Goal: Information Seeking & Learning: Learn about a topic

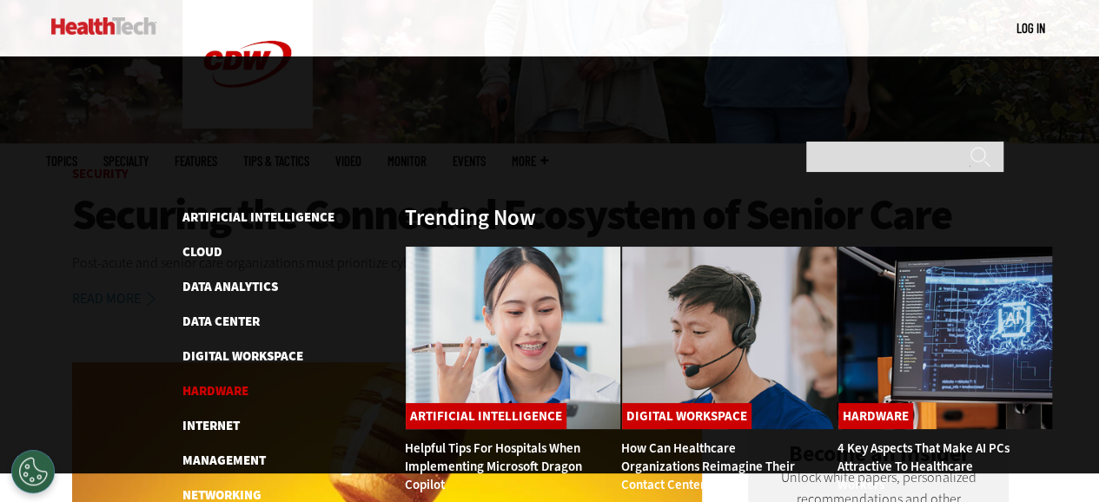
scroll to position [521, 0]
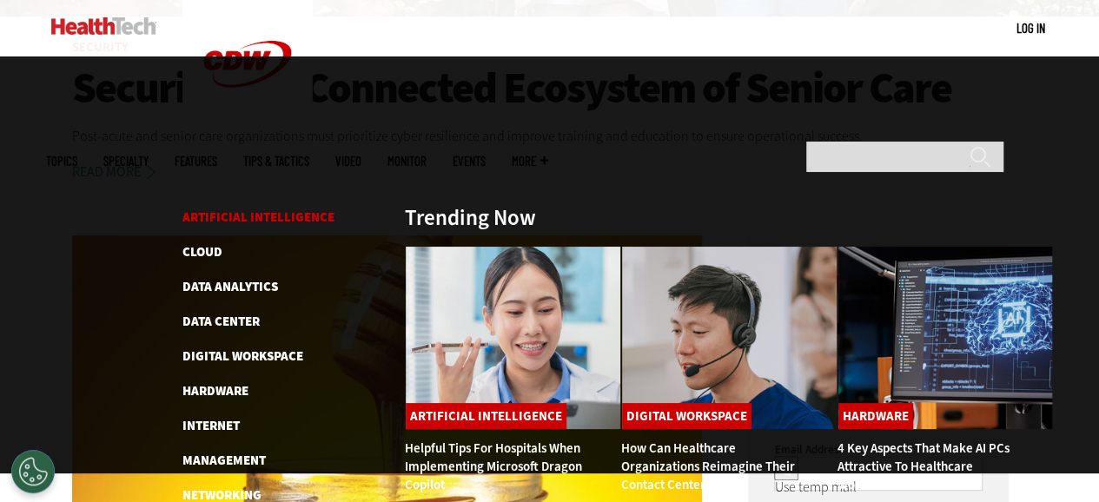
click at [272, 209] on link "Artificial Intelligence" at bounding box center [258, 217] width 152 height 17
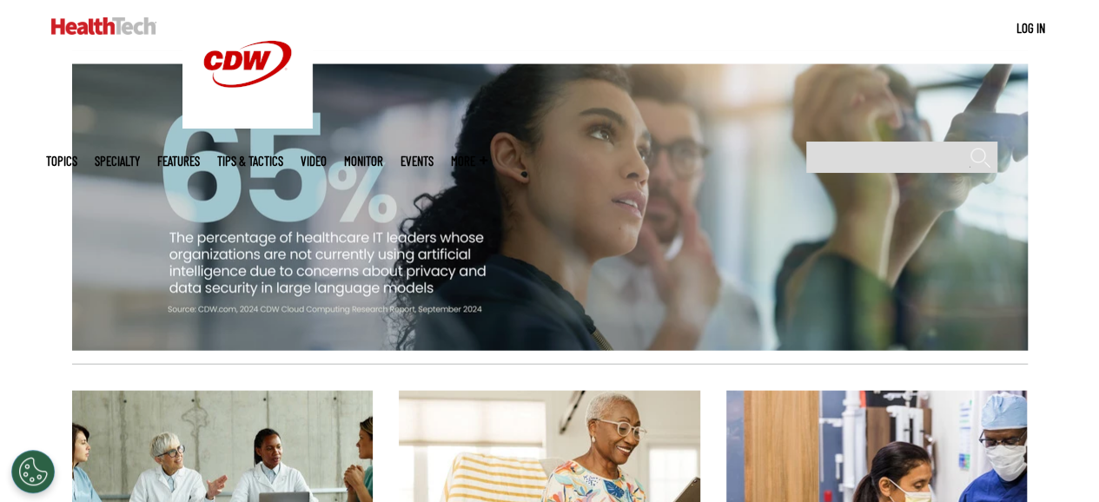
scroll to position [1999, 0]
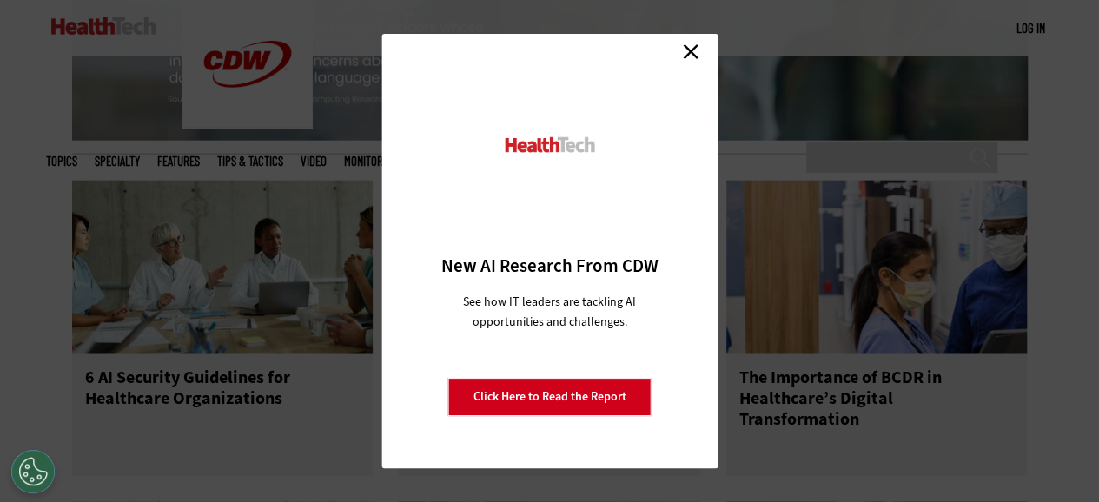
click at [693, 54] on link "Close" at bounding box center [691, 51] width 26 height 26
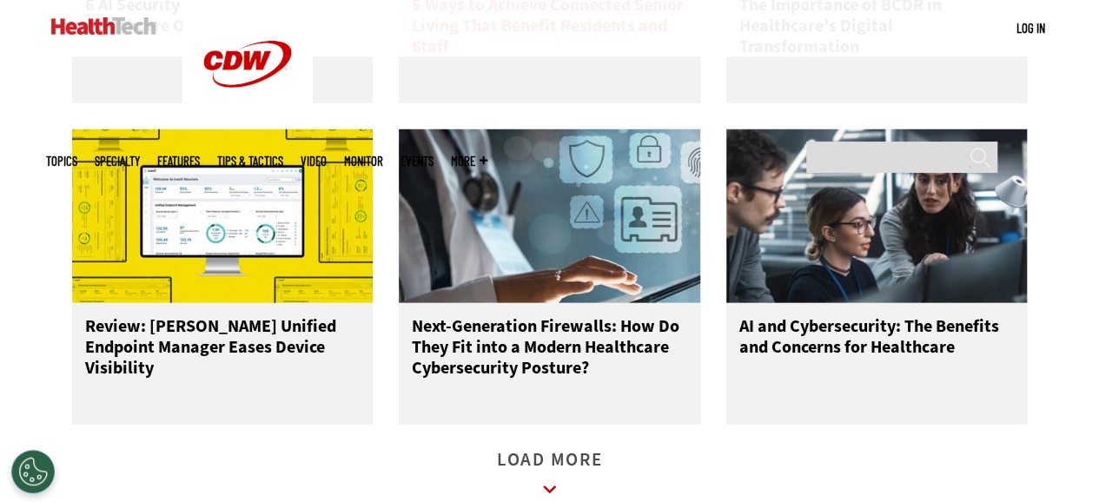
scroll to position [2433, 0]
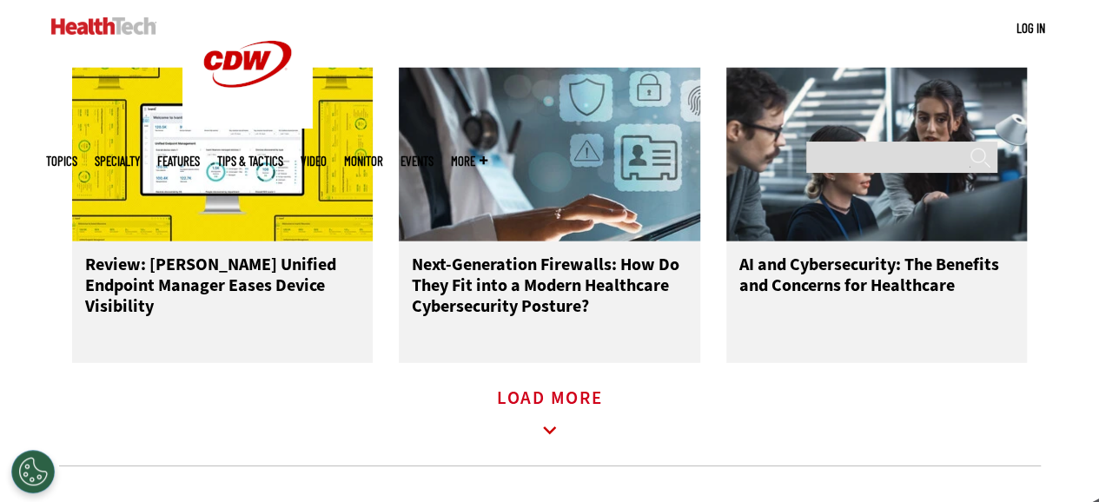
click at [539, 411] on icon at bounding box center [550, 431] width 40 height 40
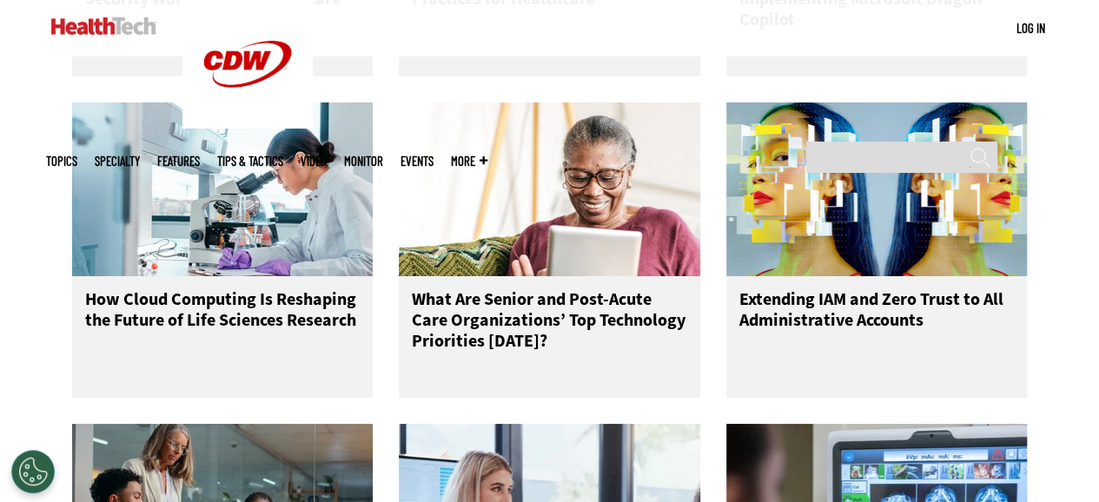
scroll to position [3302, 0]
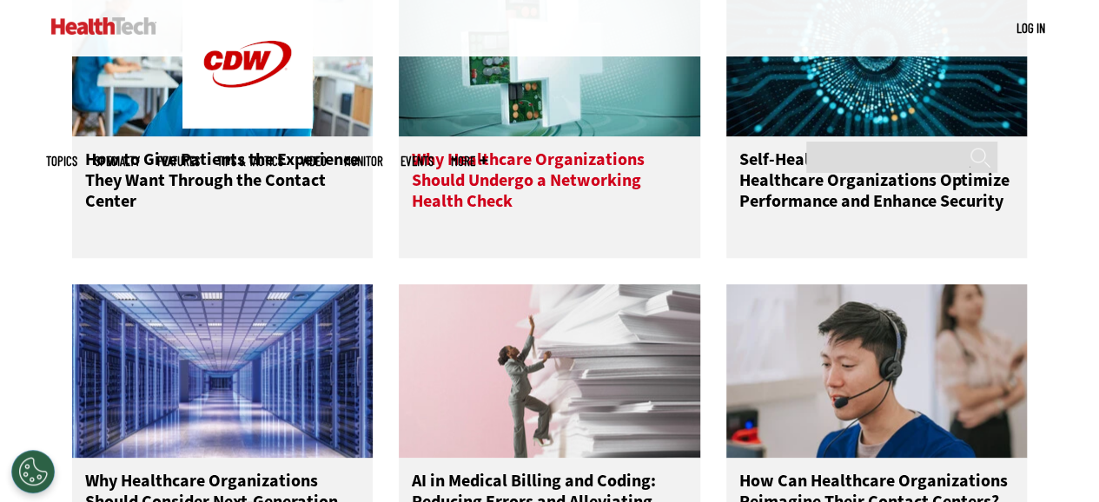
scroll to position [4258, 0]
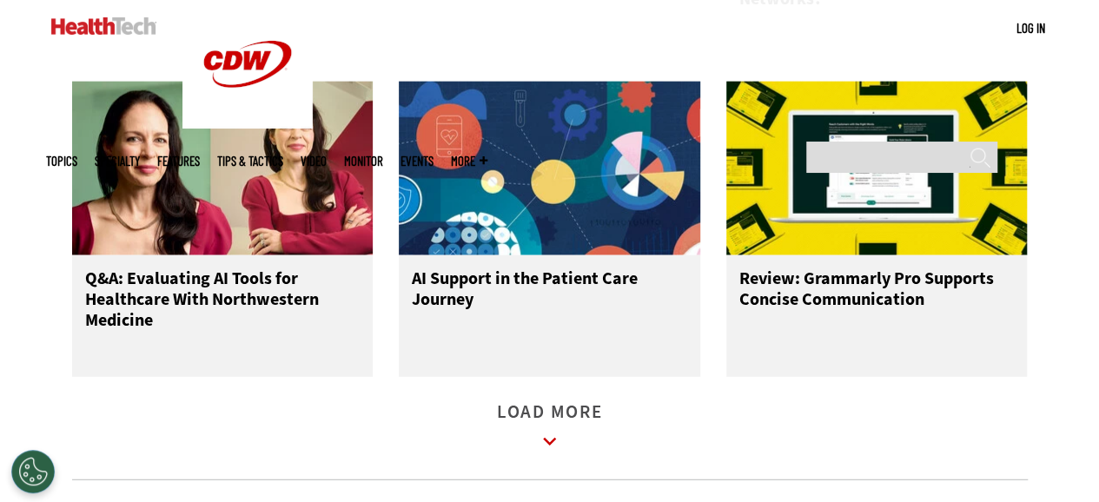
scroll to position [5474, 0]
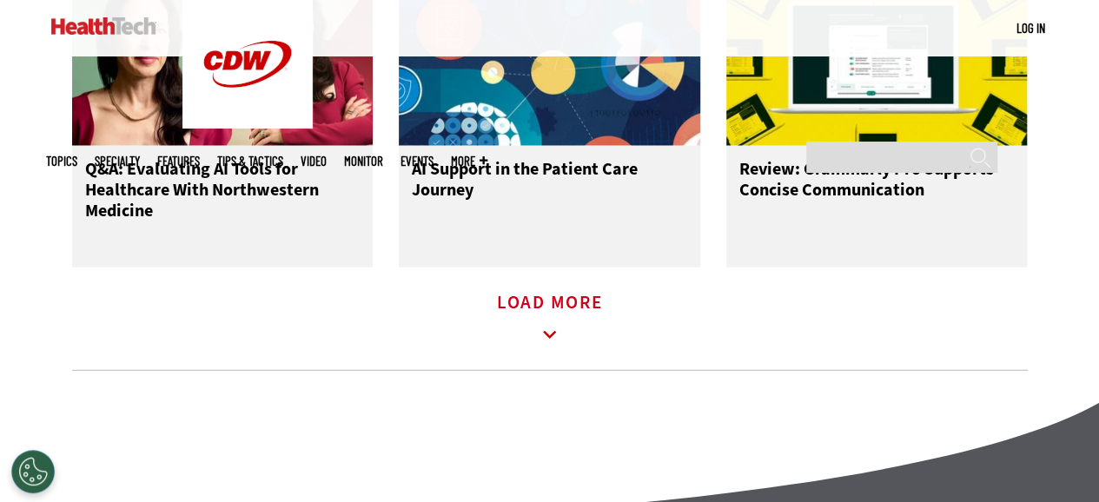
click at [537, 315] on icon at bounding box center [550, 335] width 40 height 40
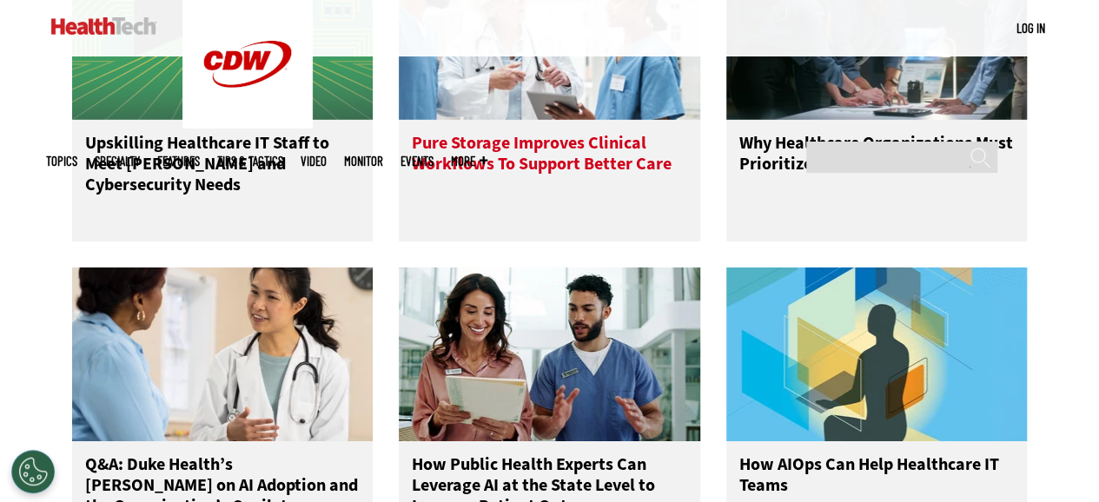
scroll to position [6256, 0]
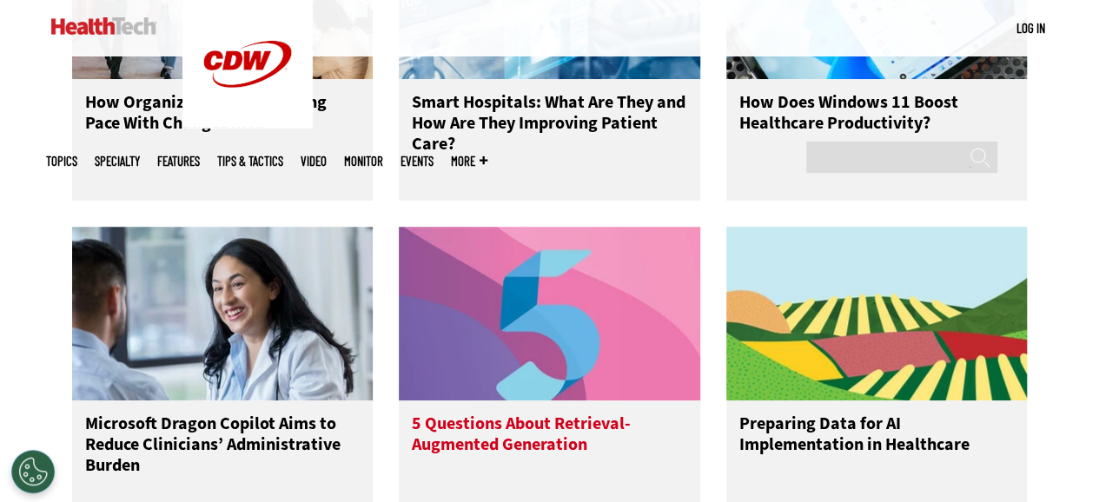
scroll to position [7386, 0]
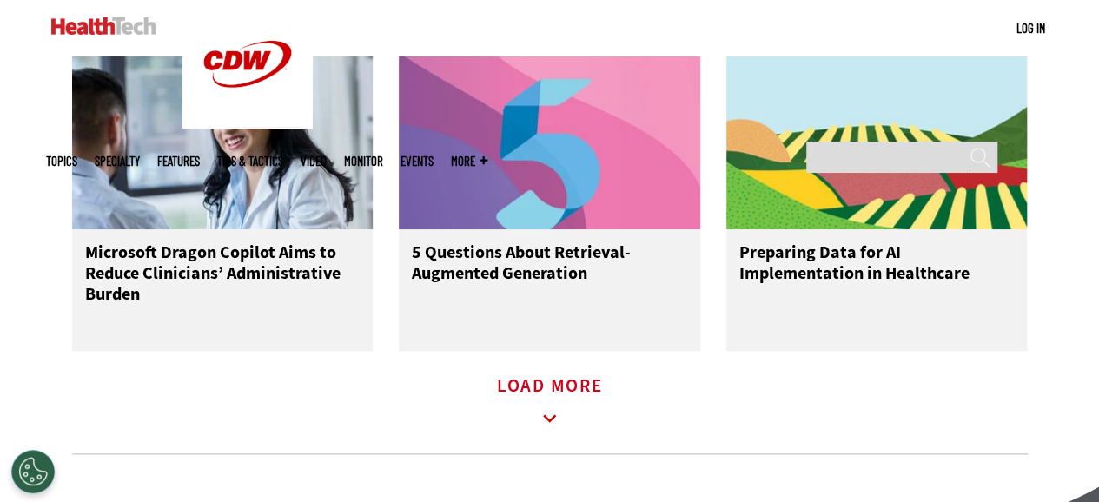
click at [534, 399] on icon at bounding box center [550, 419] width 40 height 40
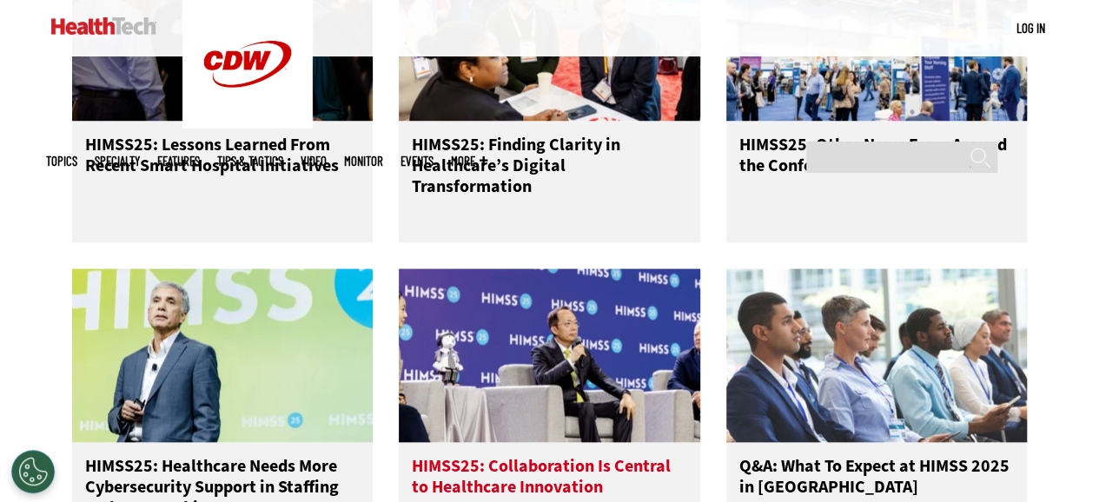
scroll to position [8342, 0]
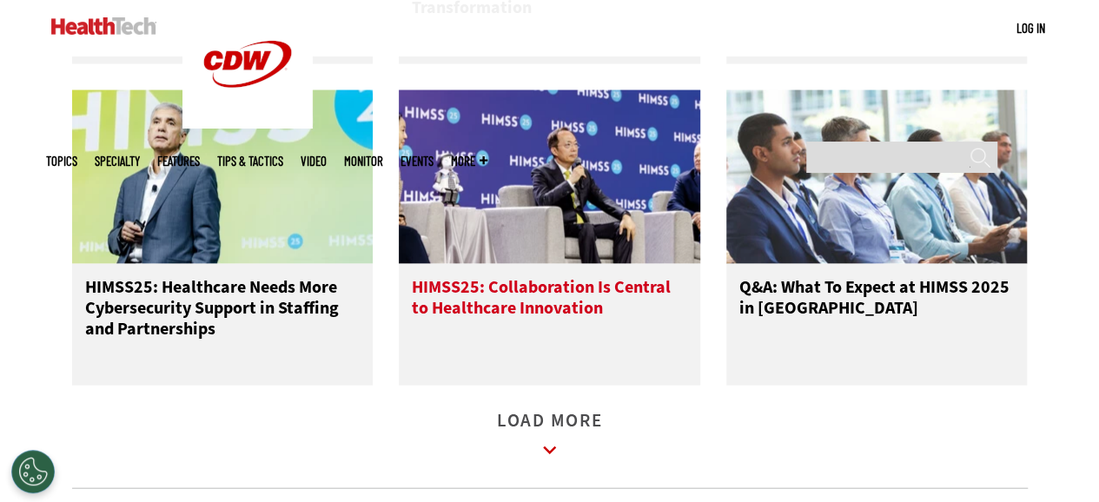
click at [537, 431] on icon at bounding box center [550, 451] width 40 height 40
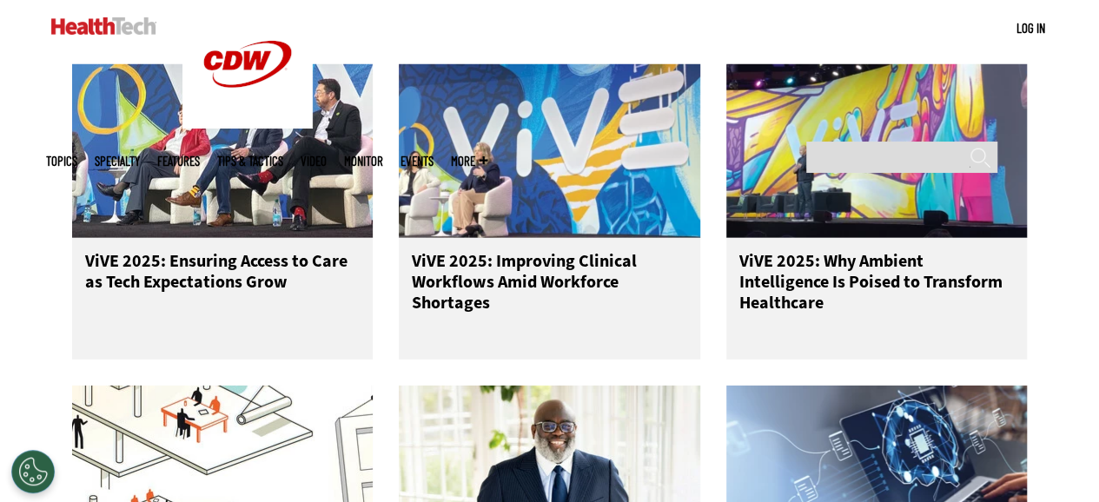
scroll to position [9298, 0]
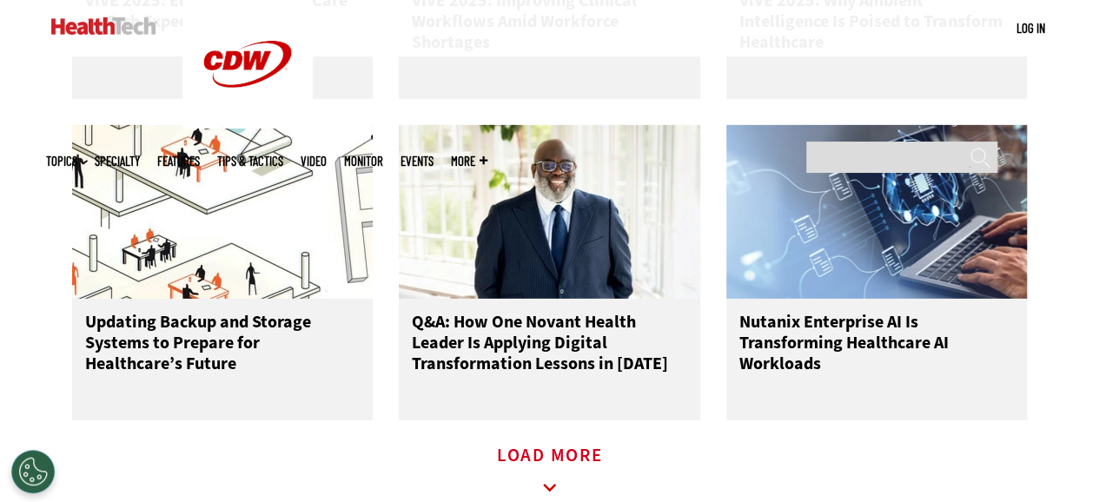
click at [547, 468] on icon at bounding box center [550, 488] width 40 height 40
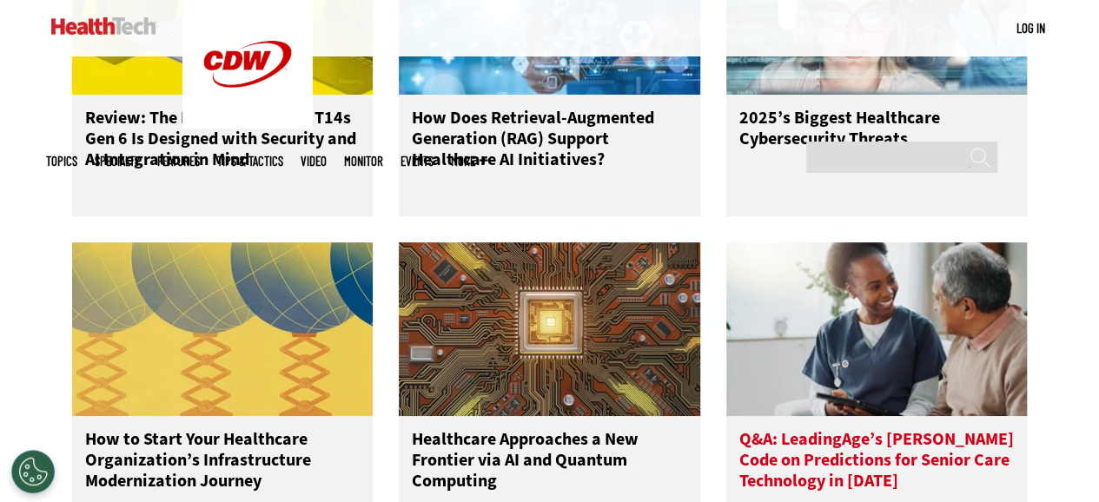
scroll to position [10253, 0]
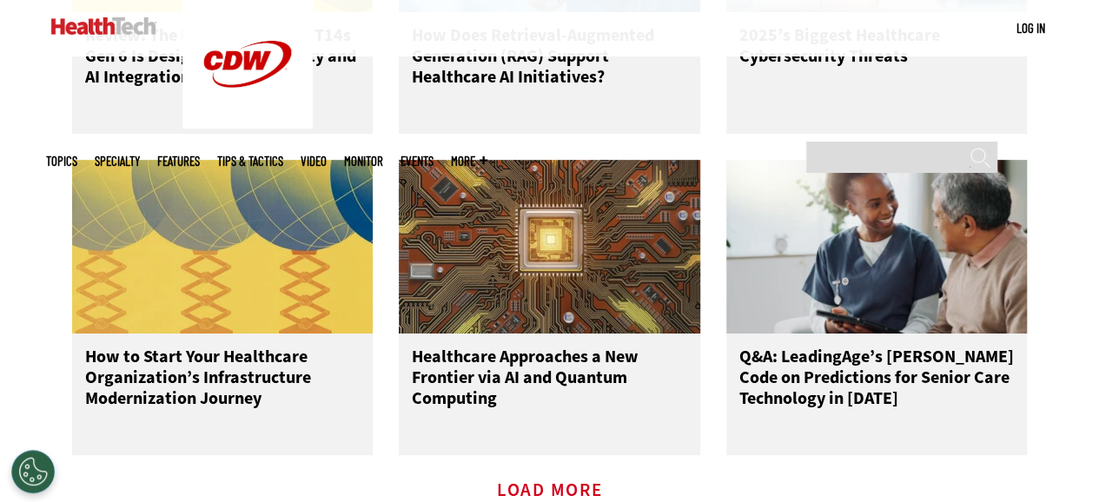
click at [540, 484] on link "Load More" at bounding box center [550, 508] width 106 height 48
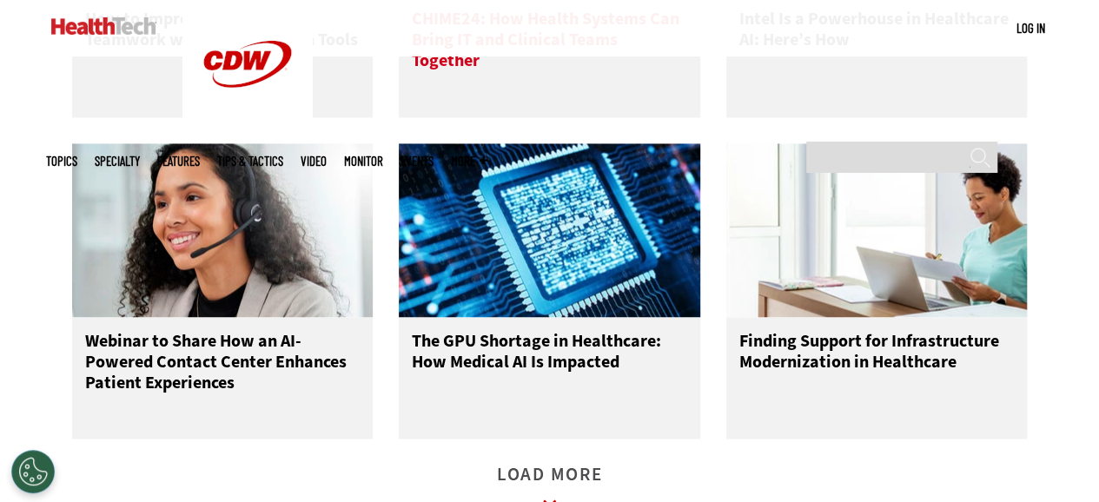
scroll to position [11296, 0]
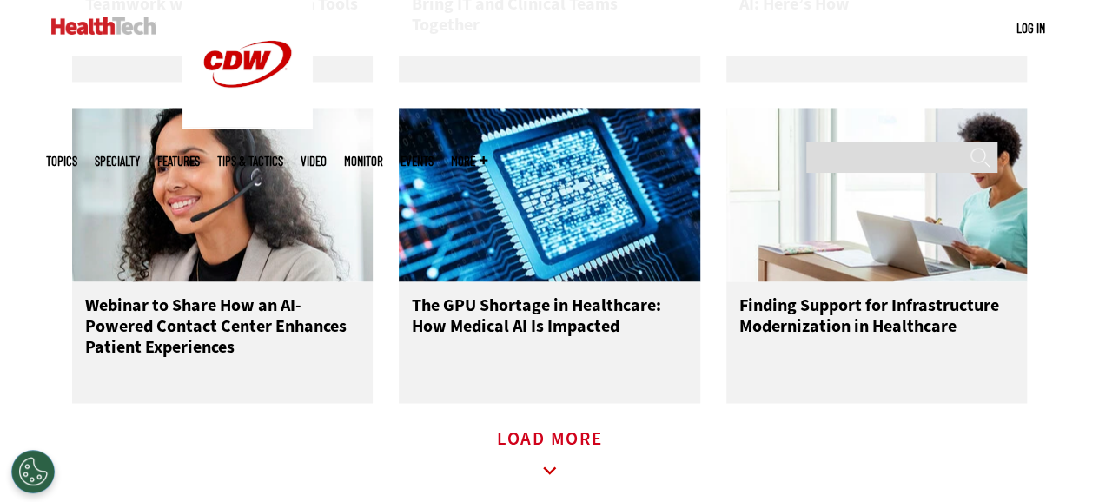
click at [542, 451] on icon at bounding box center [550, 471] width 40 height 40
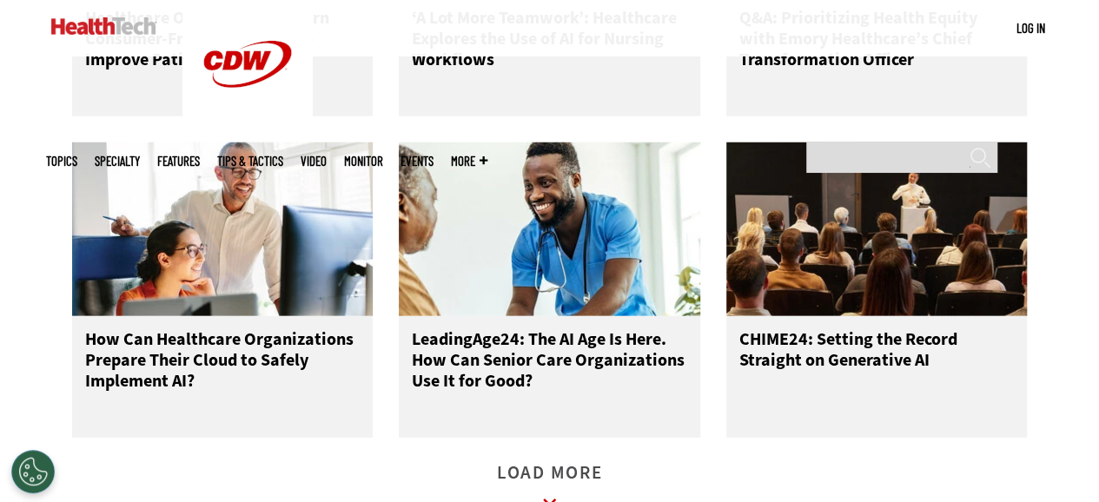
scroll to position [12339, 0]
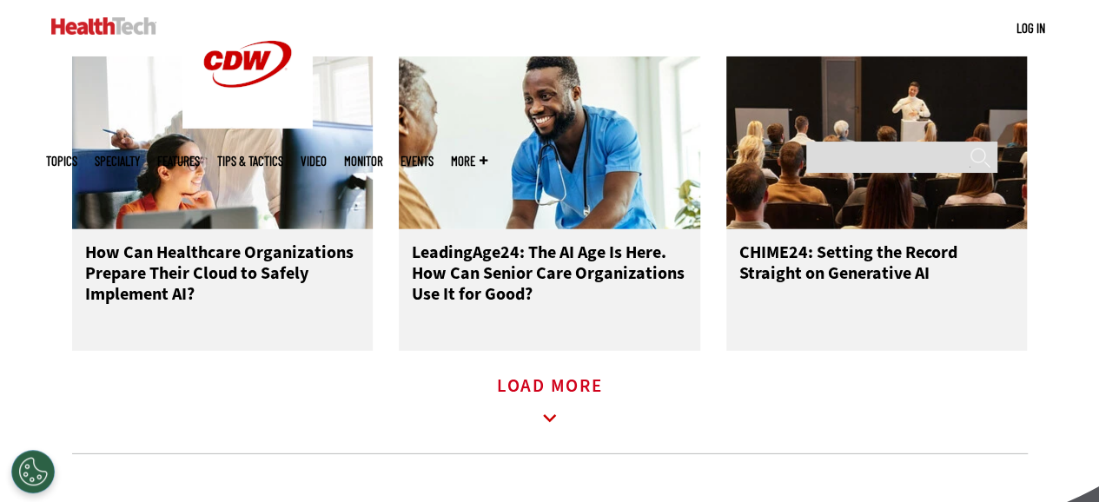
click at [543, 380] on link "Load More" at bounding box center [550, 404] width 106 height 48
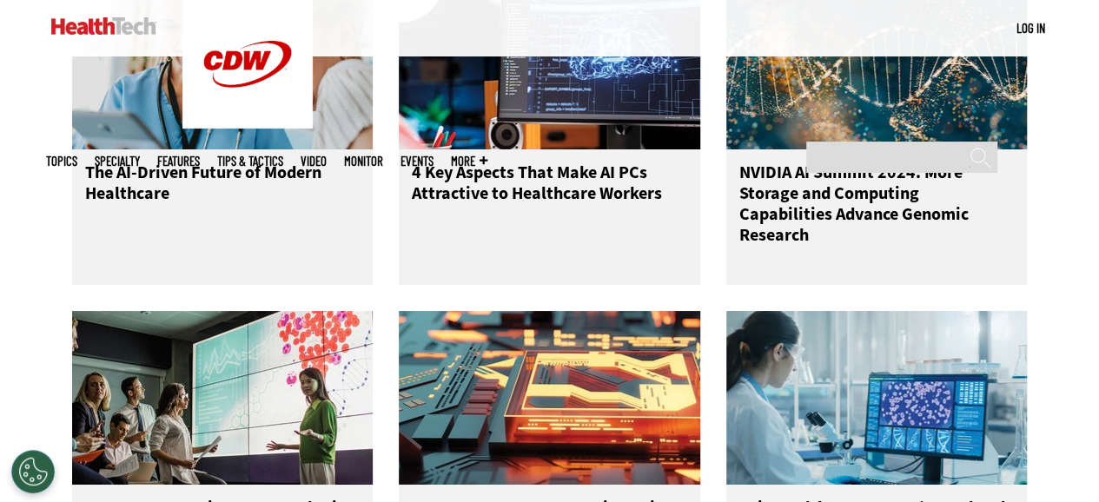
scroll to position [13208, 0]
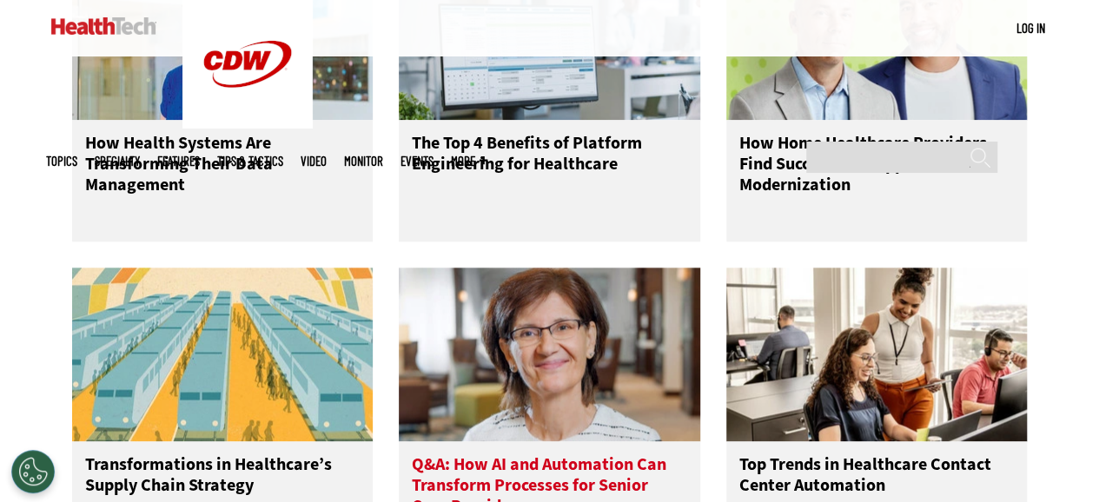
scroll to position [14164, 0]
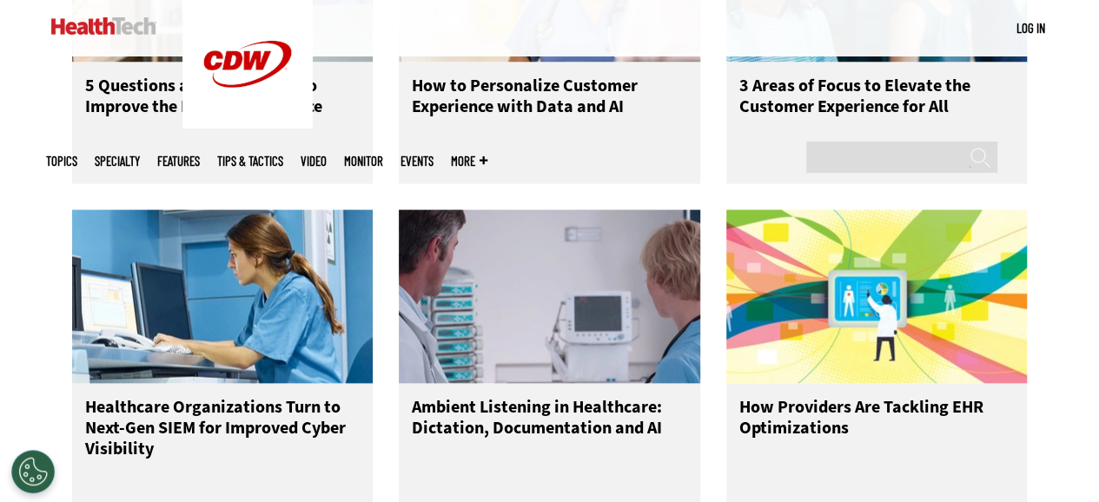
scroll to position [14859, 0]
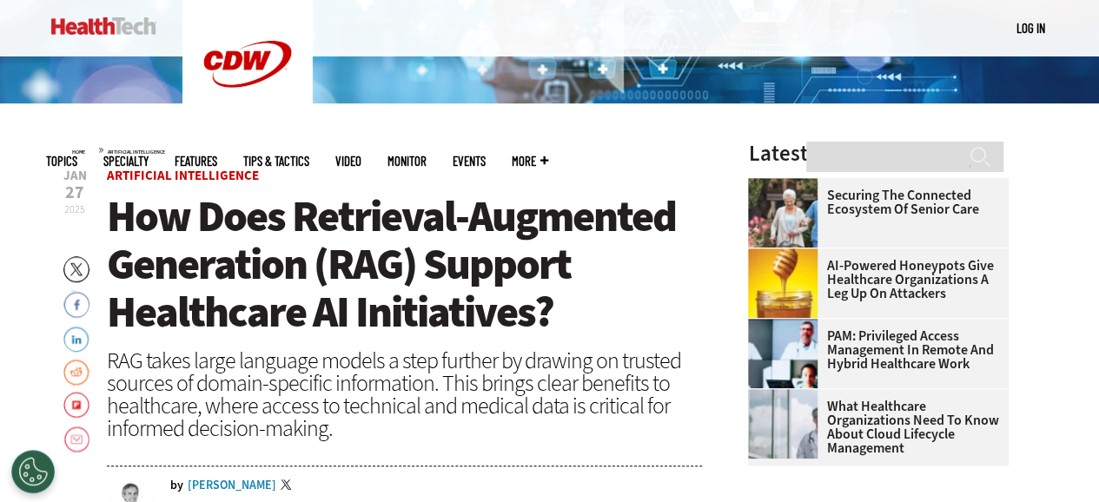
scroll to position [434, 0]
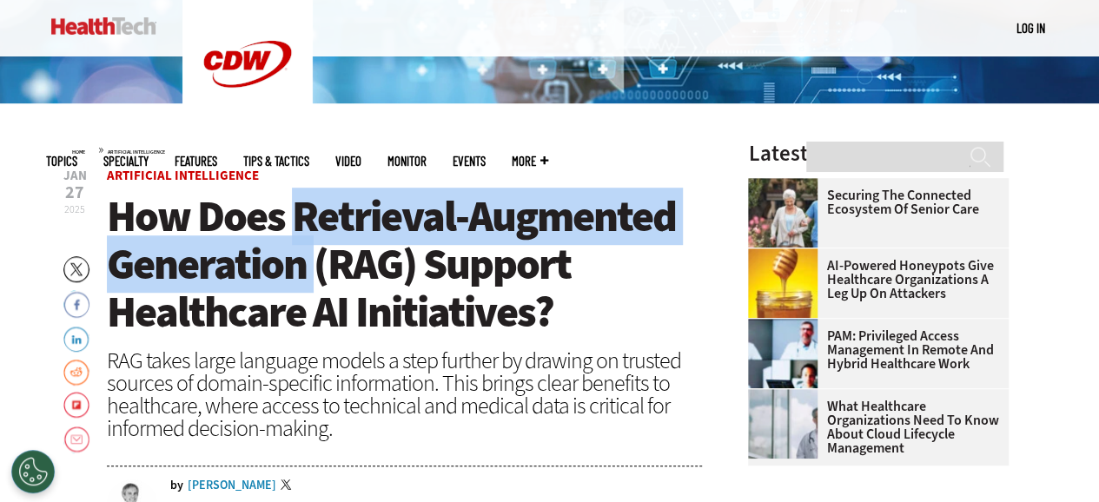
drag, startPoint x: 295, startPoint y: 211, endPoint x: 312, endPoint y: 255, distance: 47.6
click at [312, 255] on span "How Does Retrieval-Augmented Generation (RAG) Support Healthcare AI Initiatives?" at bounding box center [391, 264] width 569 height 153
copy span "Retrieval-Augmented Generation"
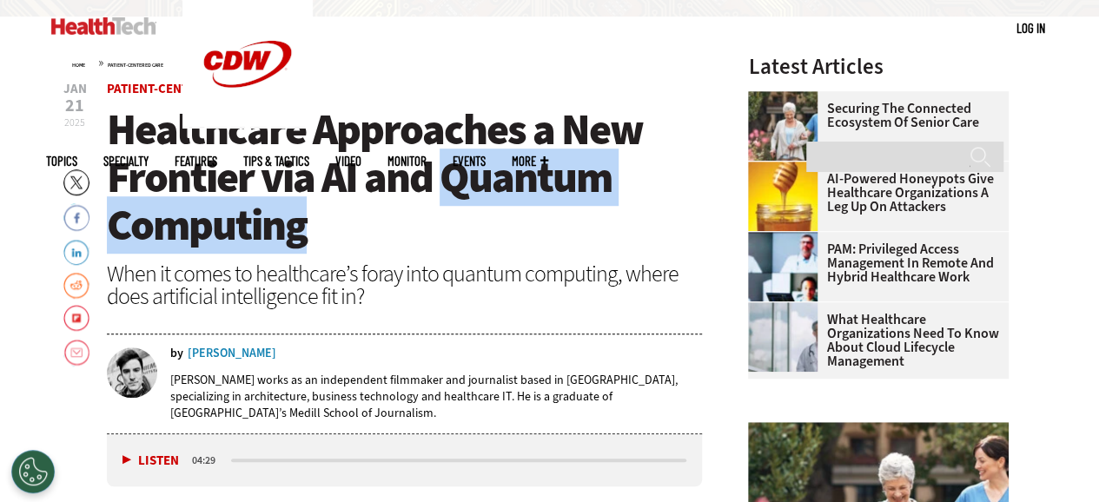
click at [499, 217] on h1 "Healthcare Approaches a New Frontier via AI and Quantum Computing" at bounding box center [405, 177] width 596 height 143
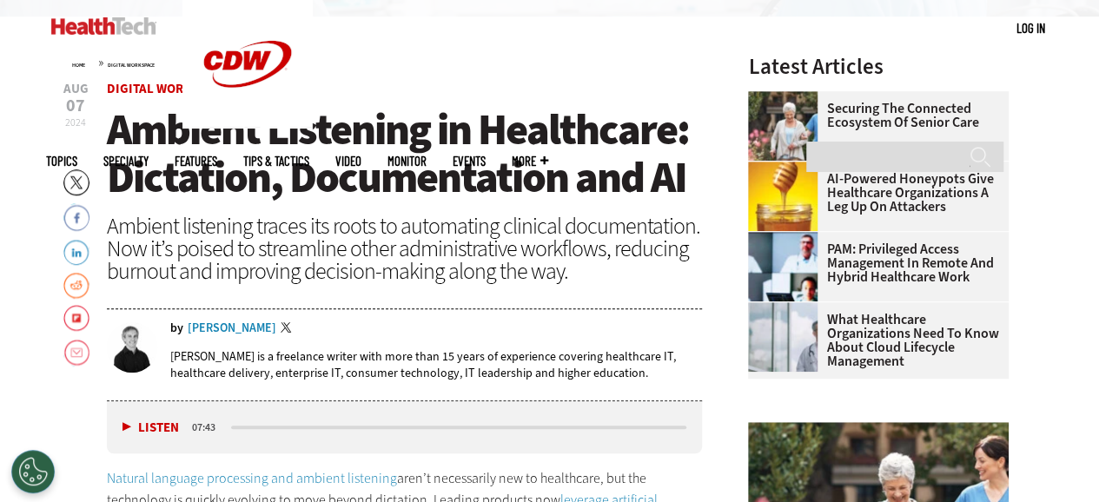
scroll to position [521, 0]
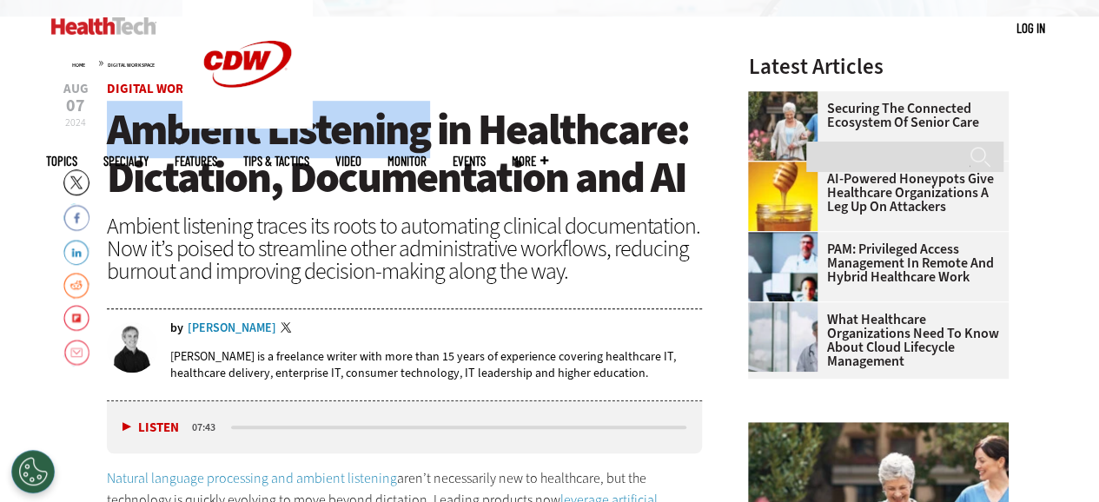
drag, startPoint x: 113, startPoint y: 127, endPoint x: 429, endPoint y: 133, distance: 316.4
click at [429, 133] on span "Ambient Listening in Healthcare: Dictation, Documentation and AI" at bounding box center [398, 153] width 582 height 105
copy span "Ambient Listening"
